Goal: Task Accomplishment & Management: Manage account settings

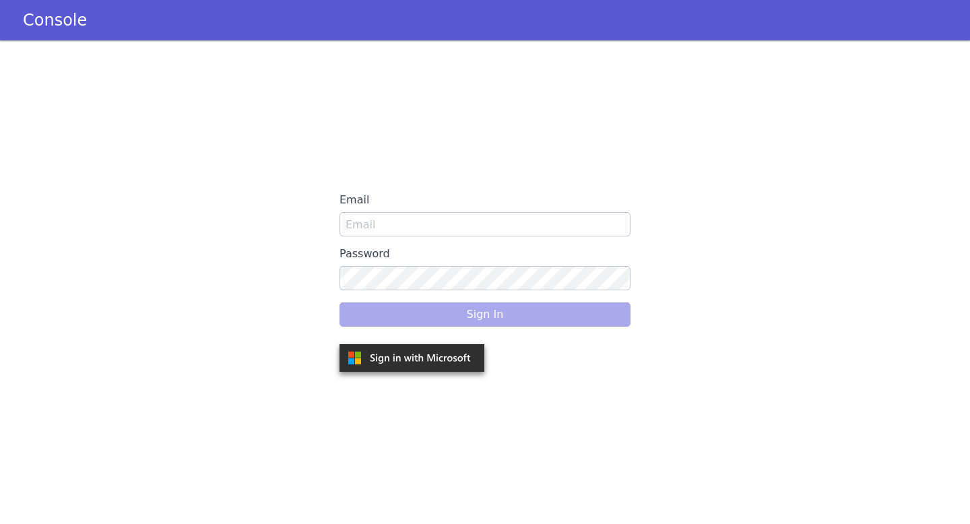
click at [430, 305] on div "Sign In" at bounding box center [484, 315] width 291 height 38
click at [442, 358] on img at bounding box center [411, 358] width 145 height 28
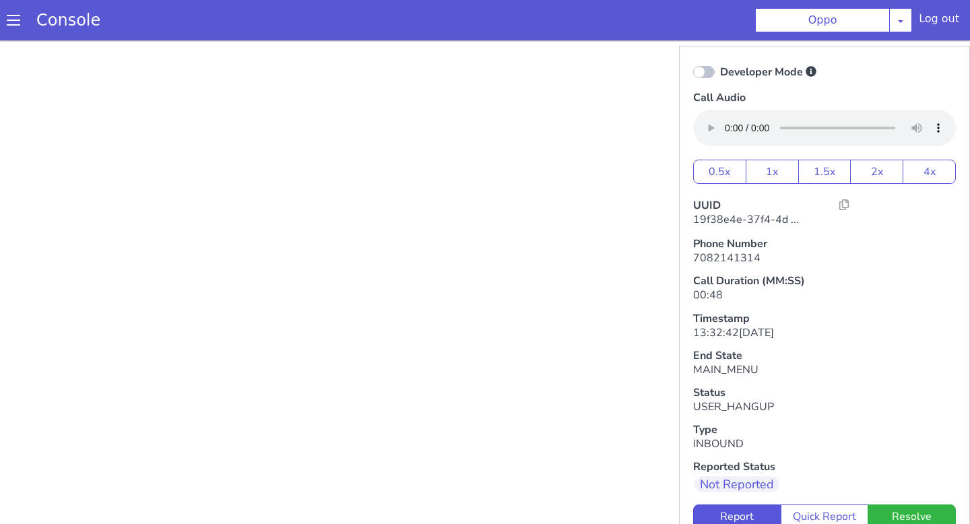
click at [950, 19] on div "Log out" at bounding box center [939, 22] width 40 height 22
